Goal: Task Accomplishment & Management: Manage account settings

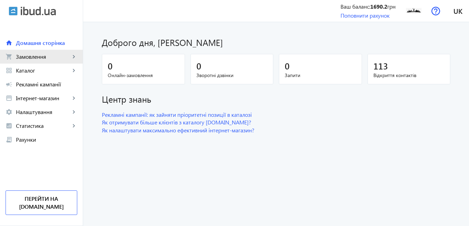
click at [38, 54] on span "Замовлення" at bounding box center [43, 56] width 54 height 7
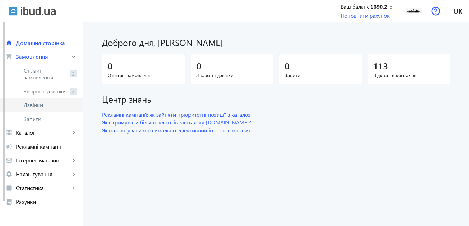
click at [37, 102] on span "Дзвінки" at bounding box center [51, 105] width 54 height 7
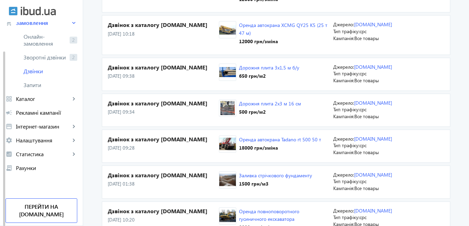
scroll to position [249, 0]
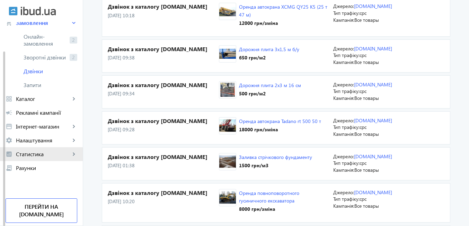
click at [28, 154] on span "Статистика" at bounding box center [43, 154] width 54 height 7
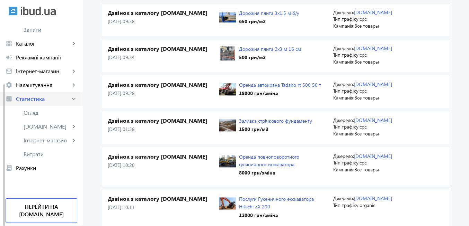
scroll to position [291, 0]
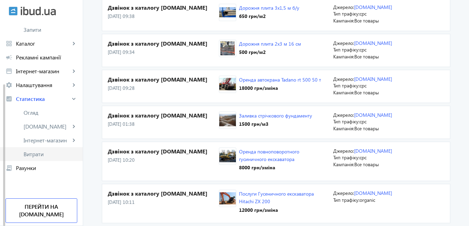
click at [30, 153] on span "Витрати" at bounding box center [51, 154] width 54 height 7
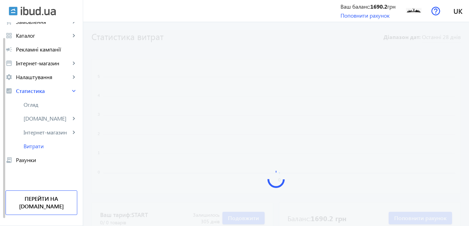
scroll to position [27, 0]
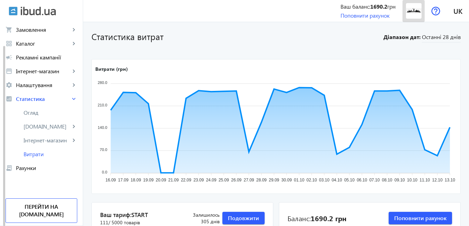
click at [410, 12] on img at bounding box center [414, 11] width 16 height 16
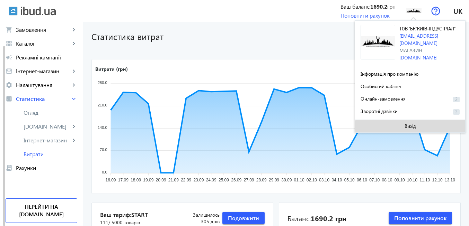
click at [416, 125] on span at bounding box center [410, 126] width 110 height 17
